Goal: Complete application form

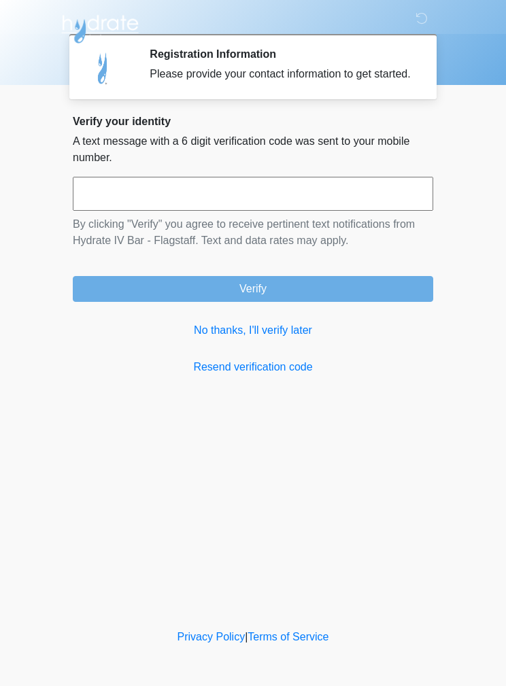
click at [289, 339] on link "No thanks, I'll verify later" at bounding box center [253, 330] width 360 height 16
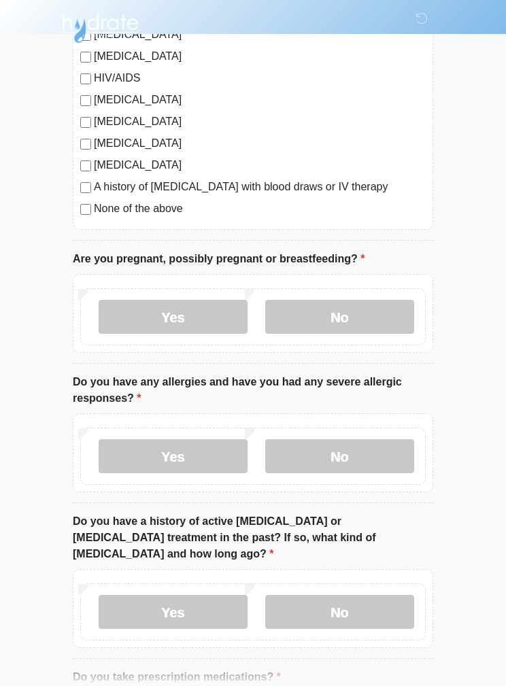
scroll to position [345, 0]
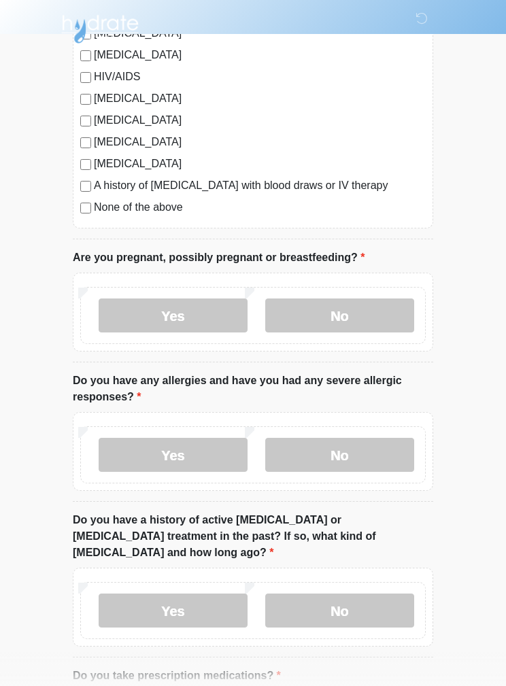
click at [387, 315] on label "No" at bounding box center [339, 315] width 149 height 34
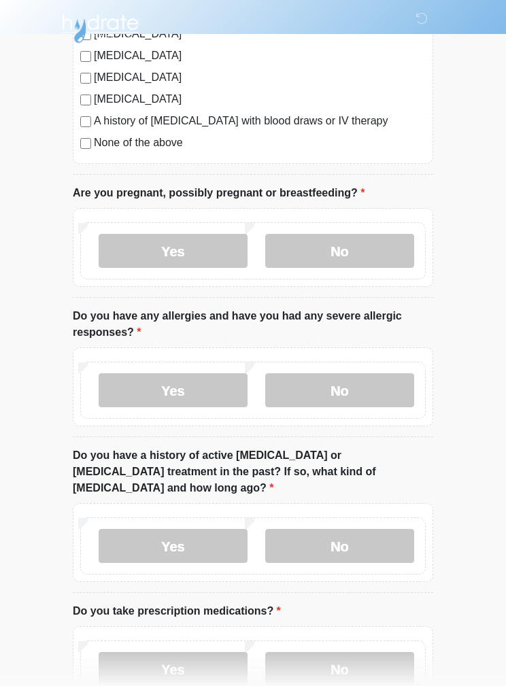
click at [402, 386] on label "No" at bounding box center [339, 391] width 149 height 34
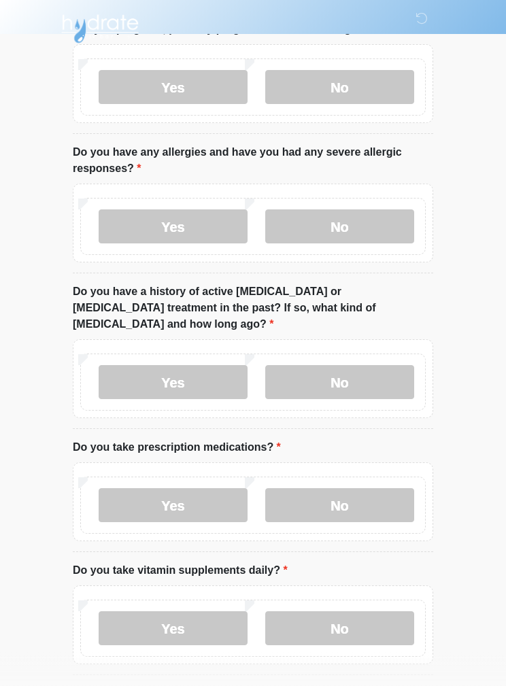
scroll to position [575, 0]
click at [394, 375] on label "No" at bounding box center [339, 381] width 149 height 34
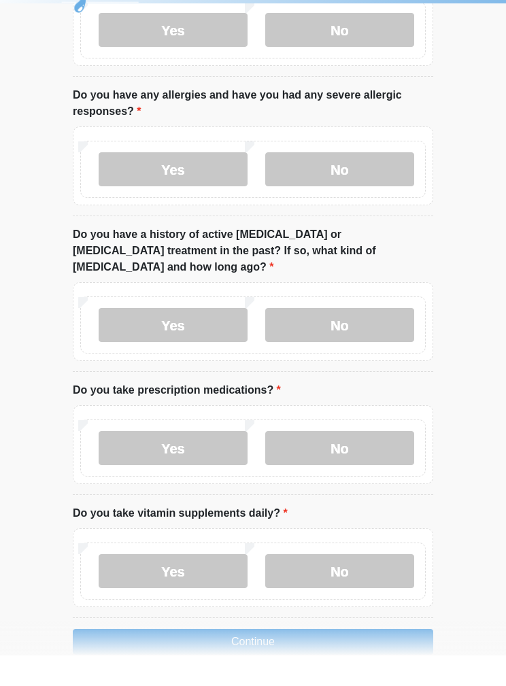
scroll to position [600, 0]
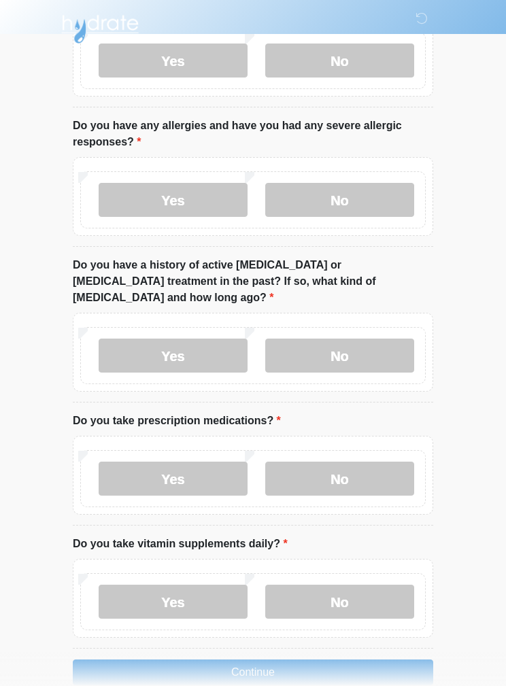
click at [376, 462] on label "No" at bounding box center [339, 479] width 149 height 34
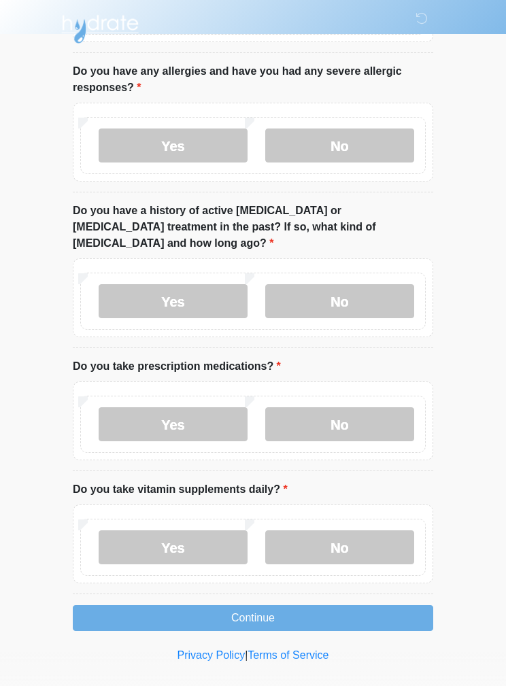
click at [232, 530] on label "Yes" at bounding box center [173, 547] width 149 height 34
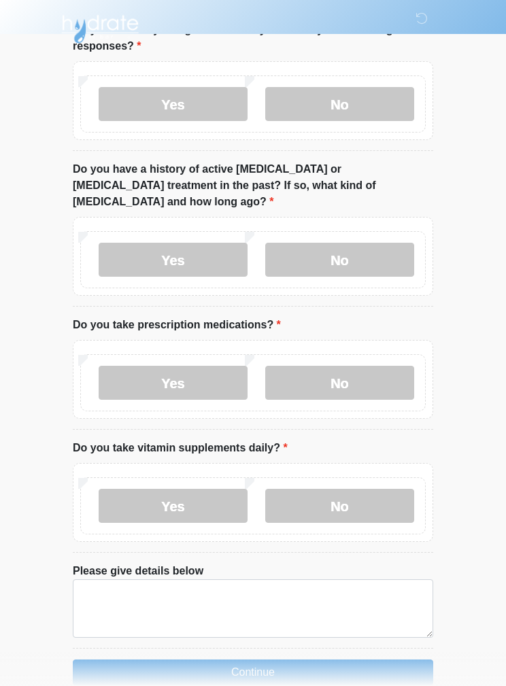
click at [350, 489] on label "No" at bounding box center [339, 506] width 149 height 34
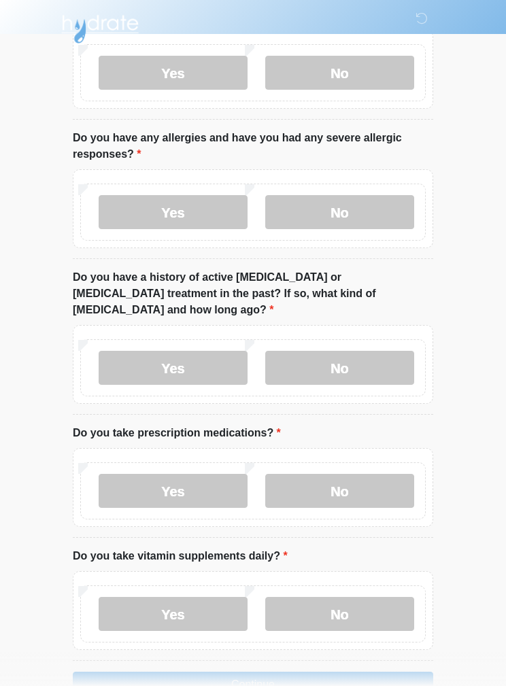
scroll to position [600, 0]
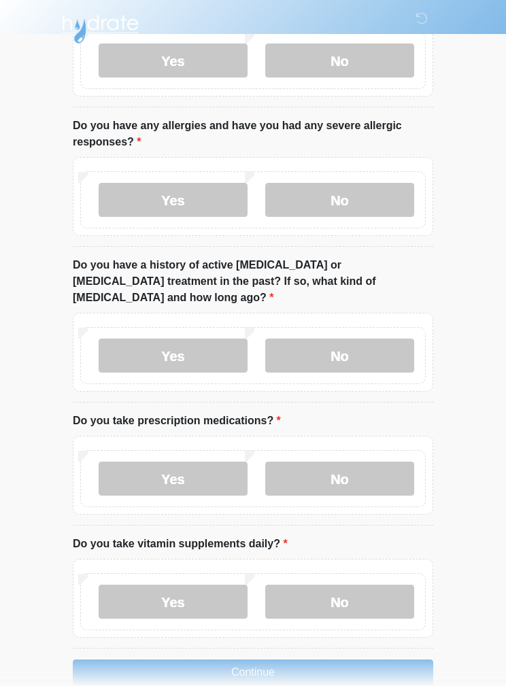
click at [351, 660] on button "Continue" at bounding box center [253, 673] width 360 height 26
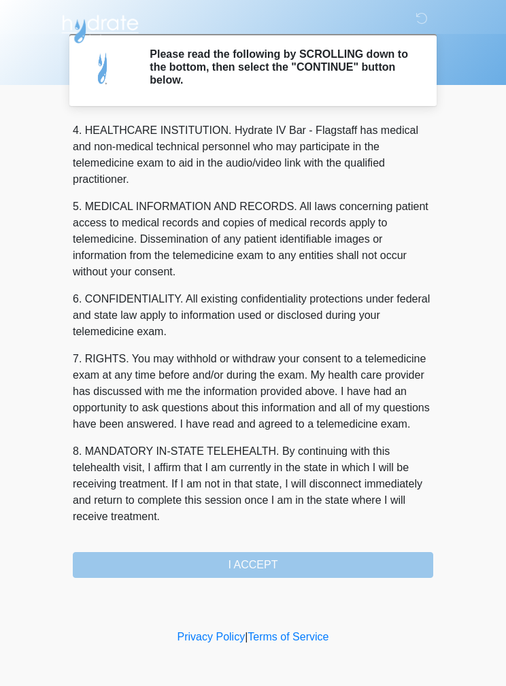
scroll to position [391, 0]
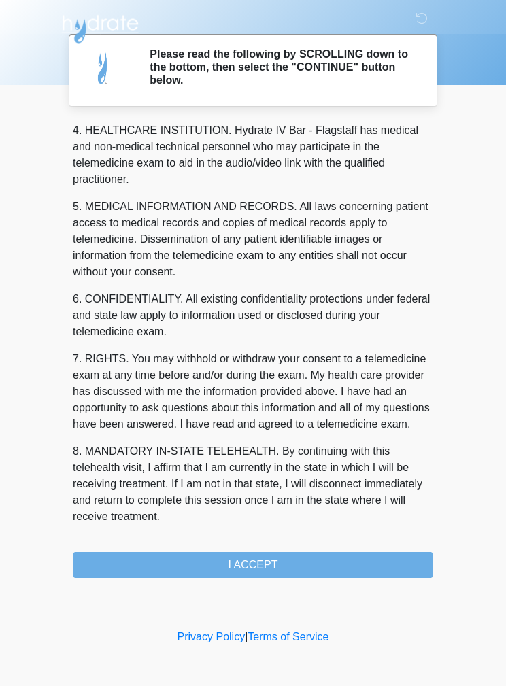
click at [354, 543] on div "1. PURPOSE. The purpose of this form is to obtain your consent for a telemedici…" at bounding box center [253, 350] width 360 height 456
click at [351, 558] on button "I ACCEPT" at bounding box center [253, 565] width 360 height 26
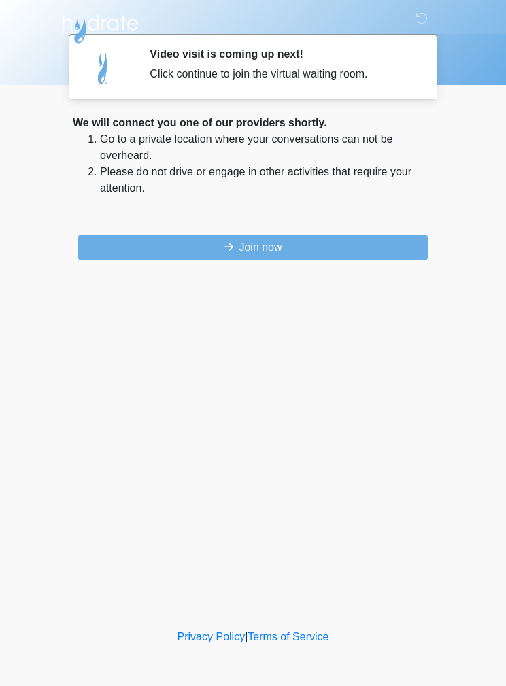
click at [397, 252] on button "Join now" at bounding box center [252, 248] width 349 height 26
